Goal: Find specific page/section: Find specific page/section

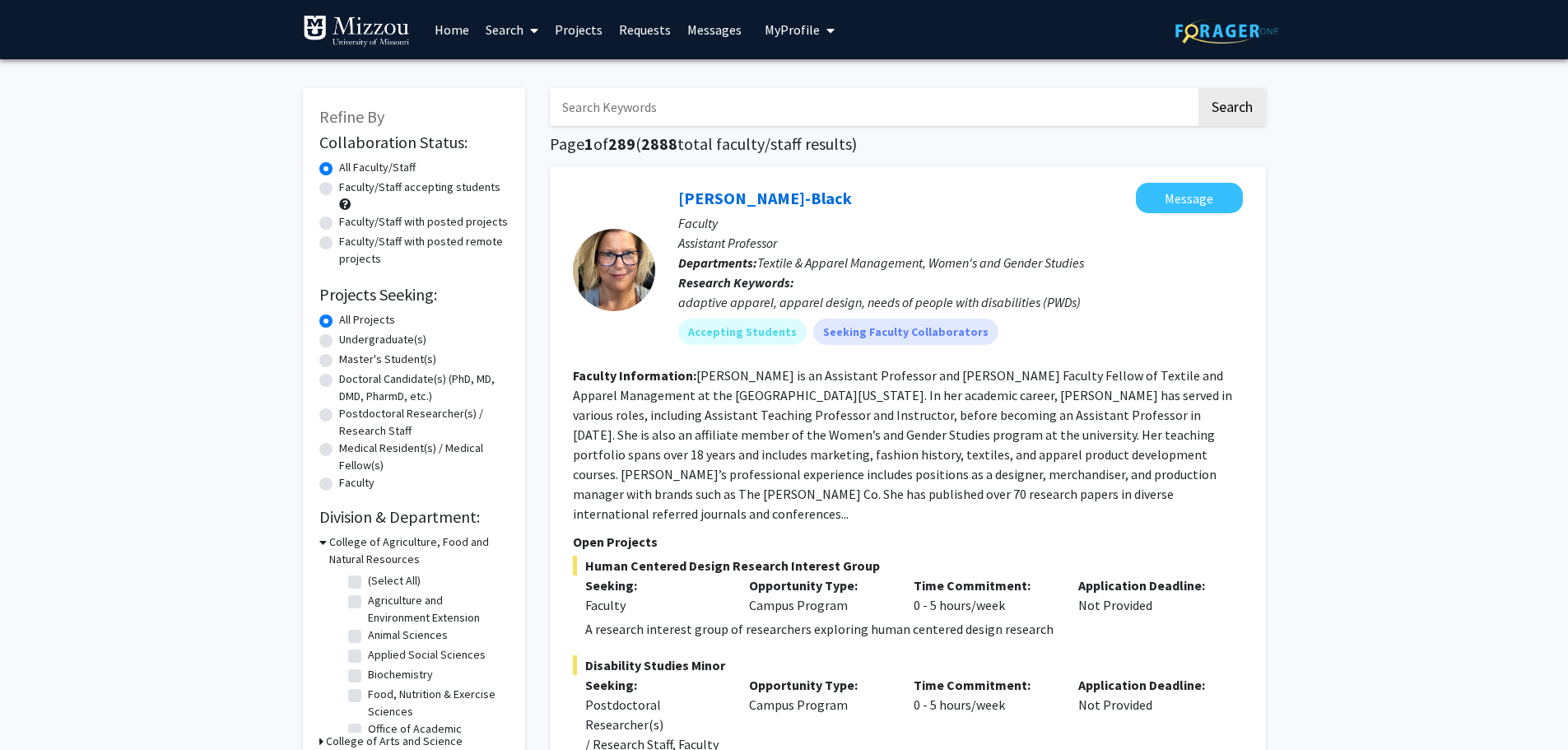
click at [585, 107] on input "Search Keywords" at bounding box center [872, 107] width 647 height 38
type input "["
type input "[PERSON_NAME]"
click at [1199, 88] on button "Search" at bounding box center [1233, 107] width 68 height 38
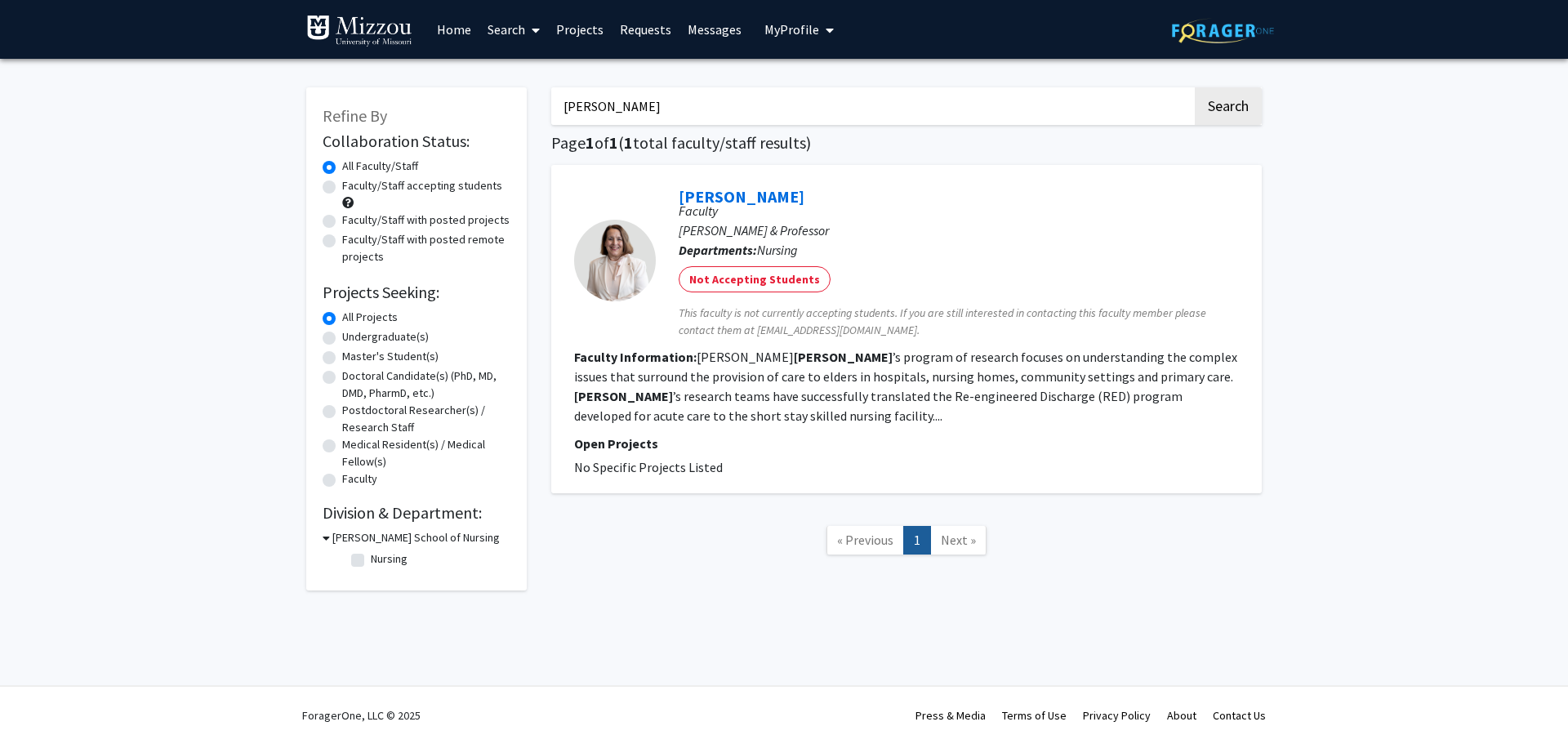
click at [342, 224] on label "Faculty/Staff with posted projects" at bounding box center [426, 220] width 168 height 17
click at [342, 222] on input "Faculty/Staff with posted projects" at bounding box center [348, 217] width 11 height 11
radio input "true"
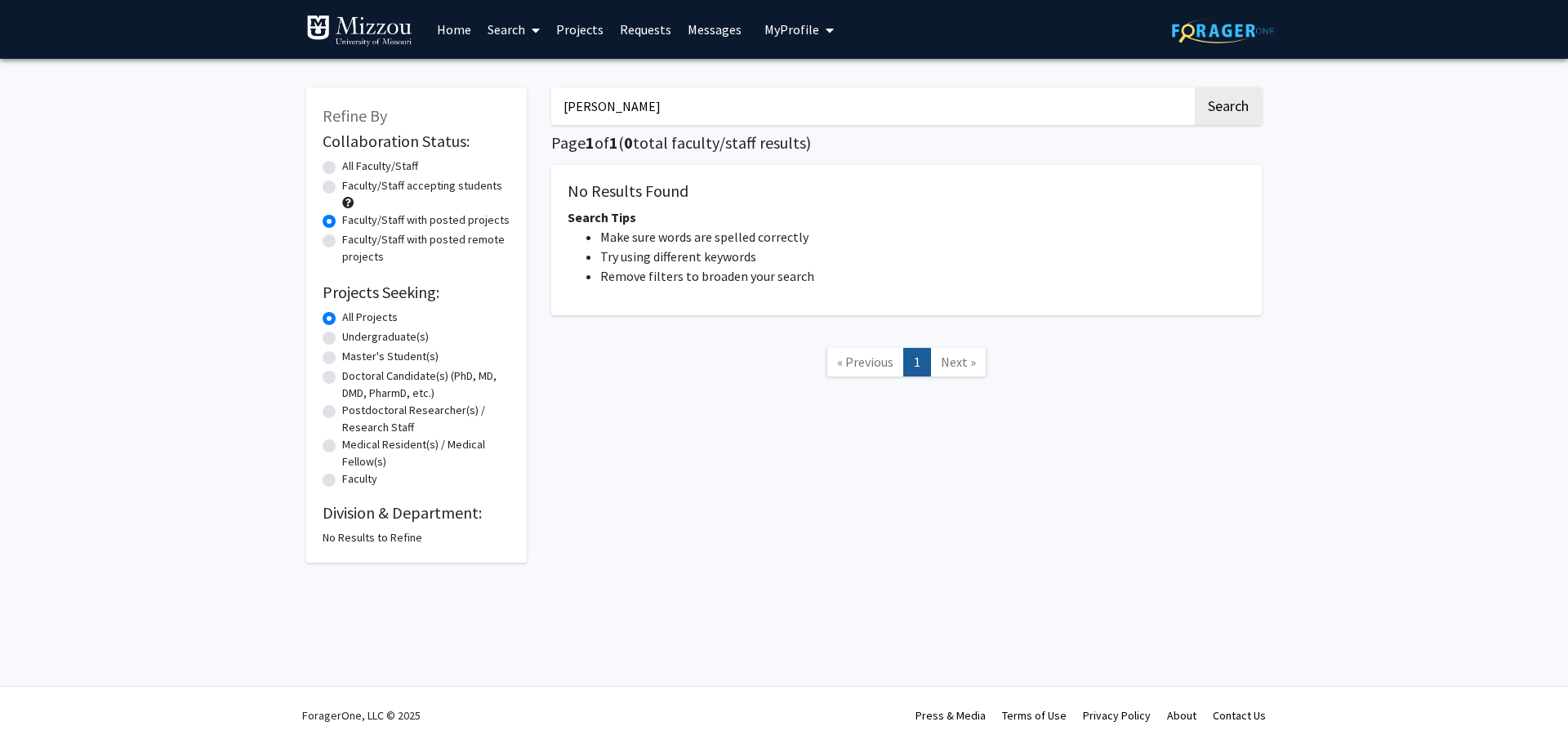
click at [641, 101] on input "[PERSON_NAME]" at bounding box center [872, 106] width 641 height 38
type input "[PERSON_NAME];;"
click at [1195, 87] on button "Search" at bounding box center [1228, 106] width 67 height 38
radio input "true"
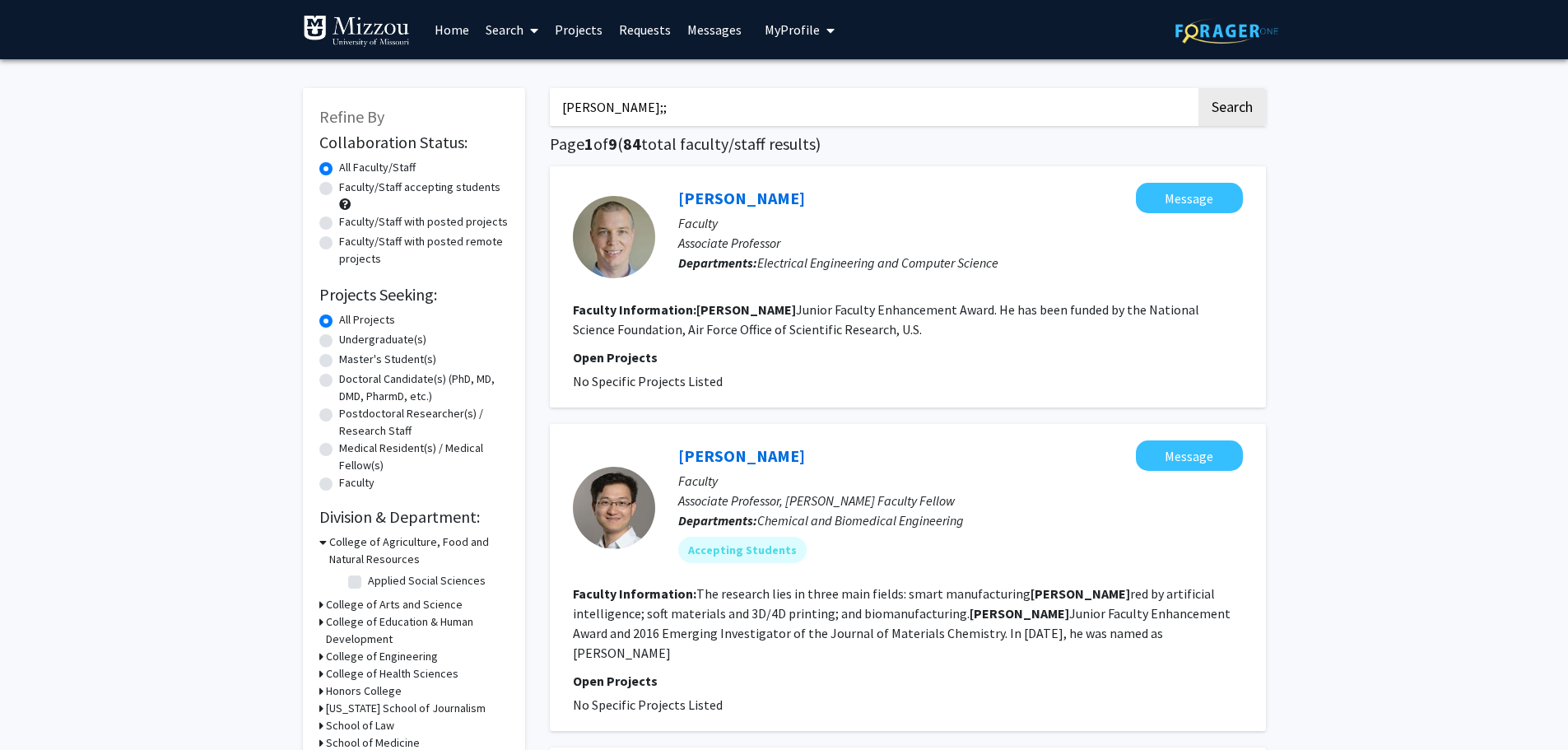
click at [606, 105] on input "[PERSON_NAME];;" at bounding box center [872, 107] width 647 height 38
click at [1219, 101] on button "Search" at bounding box center [1233, 107] width 68 height 38
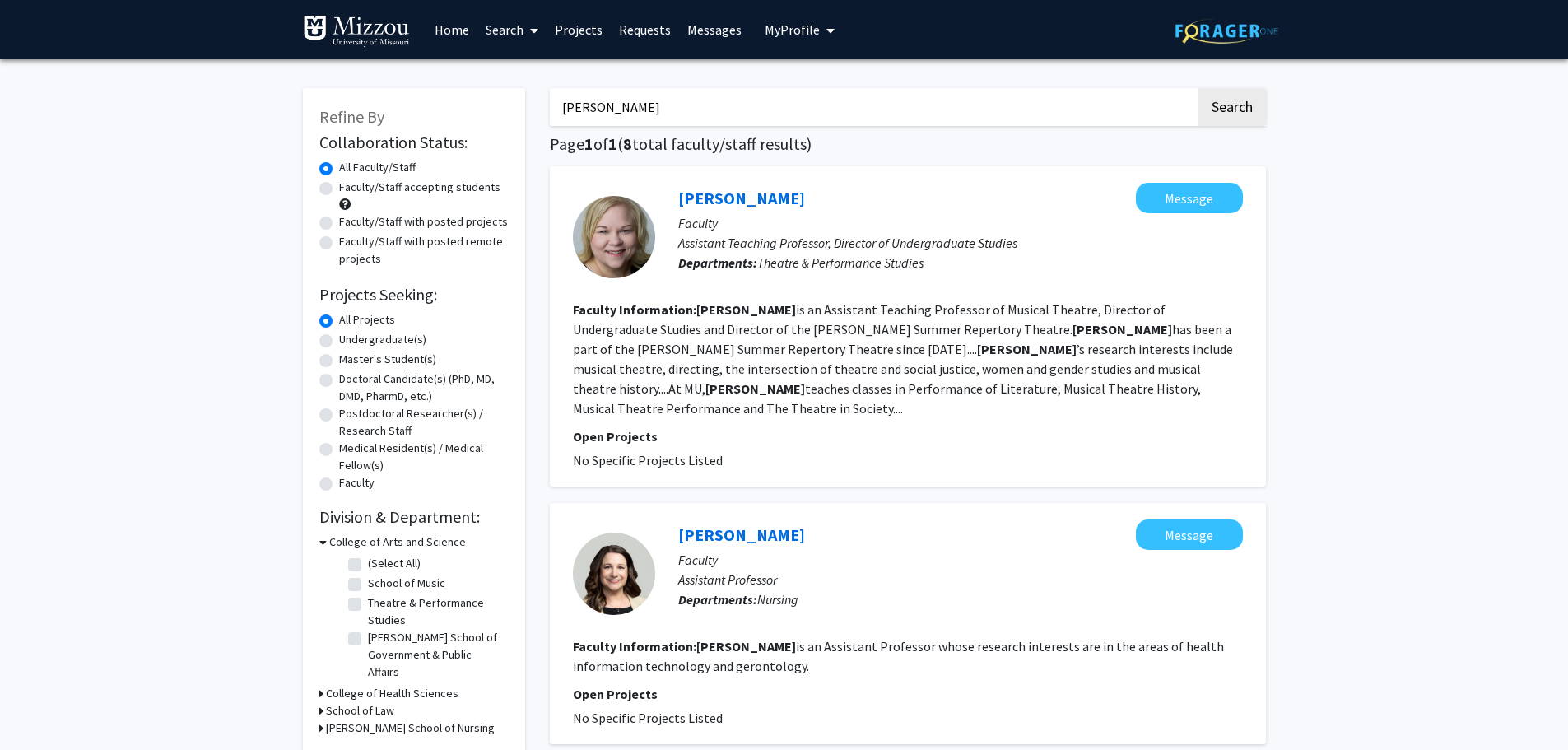
click at [611, 104] on input "[PERSON_NAME]" at bounding box center [872, 107] width 647 height 38
type input "P"
click at [1199, 88] on button "Search" at bounding box center [1233, 107] width 68 height 38
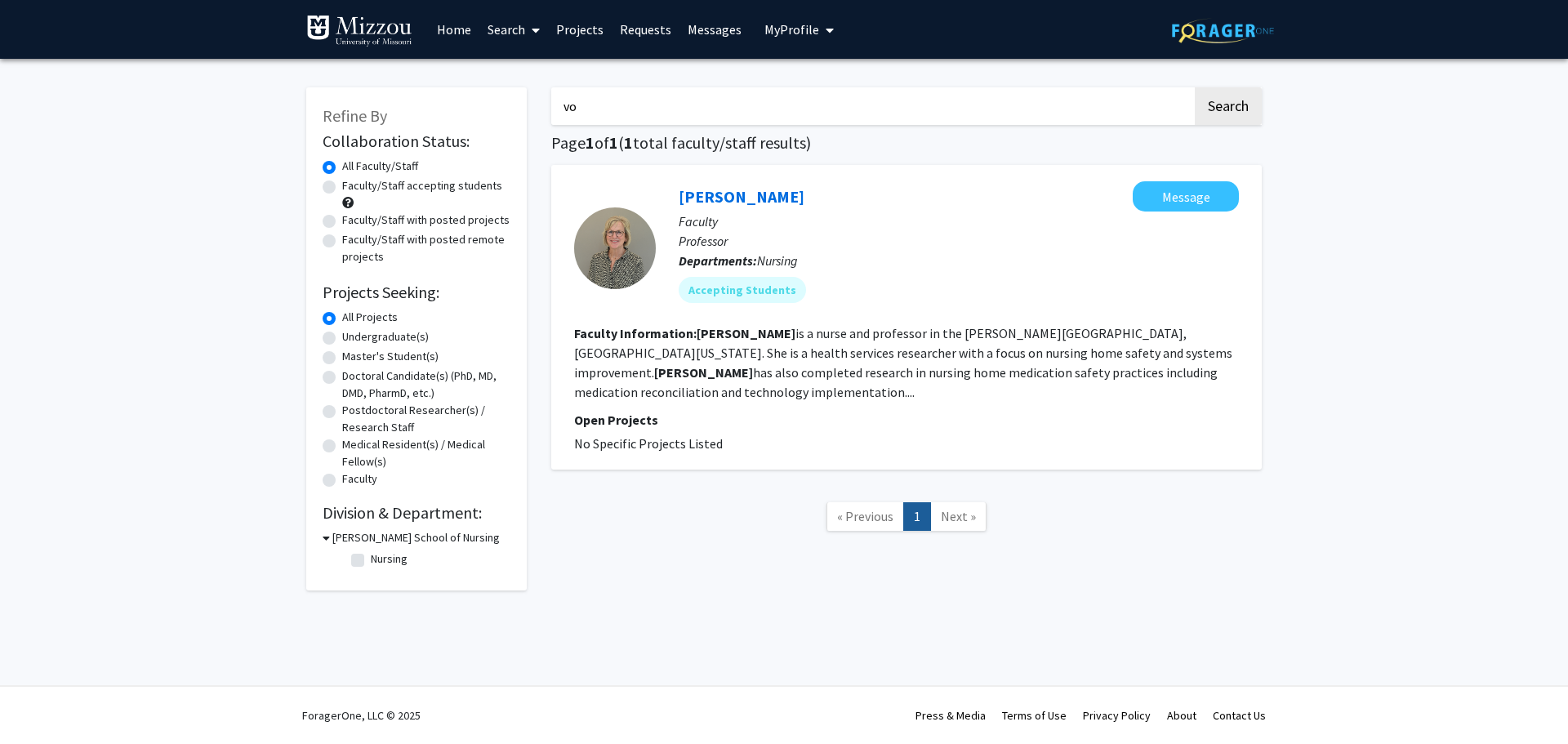
type input "v"
type input "[PERSON_NAME]"
click at [1195, 87] on button "Search" at bounding box center [1228, 106] width 67 height 38
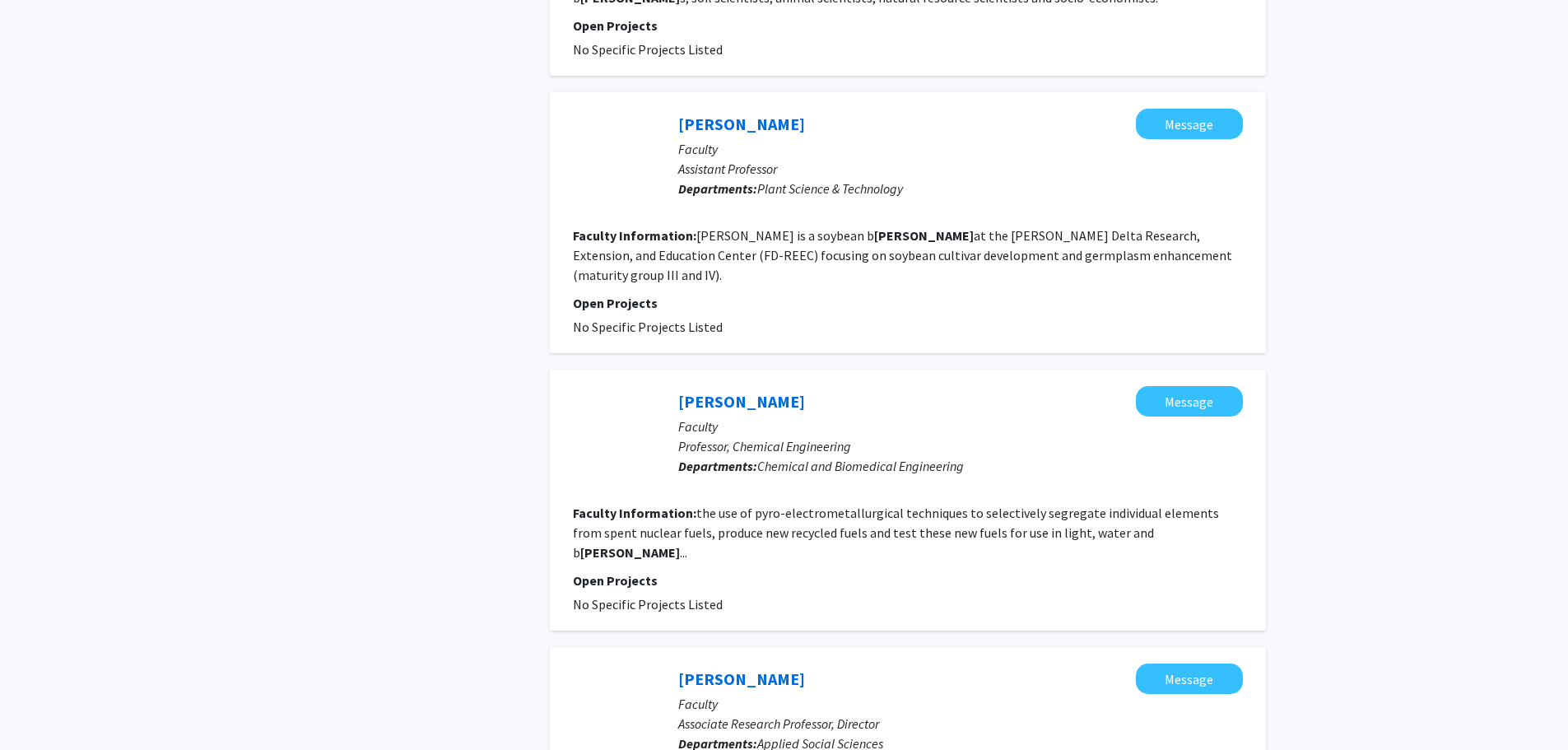
scroll to position [1235, 0]
